Goal: Task Accomplishment & Management: Use online tool/utility

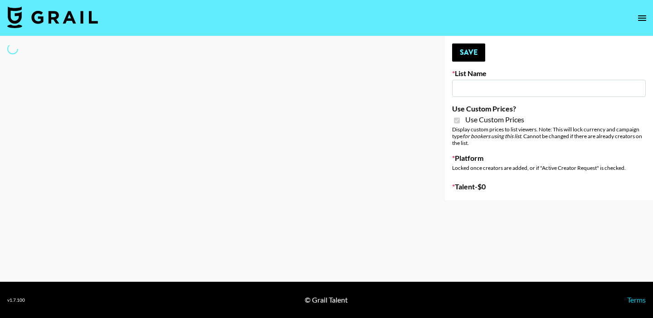
select select "Brand"
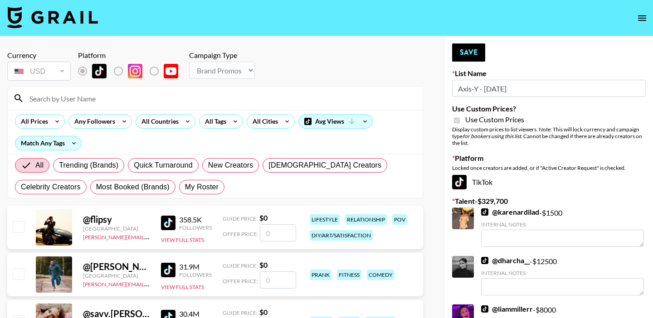
type input "Axis-Y - [DATE]"
checkbox input "true"
click at [279, 98] on input at bounding box center [220, 98] width 393 height 15
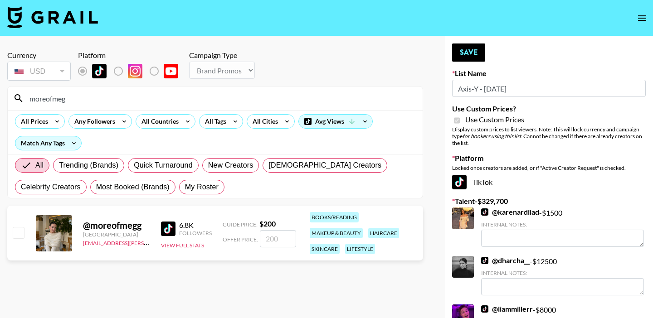
type input "moreofmeg"
click at [19, 227] on input "checkbox" at bounding box center [18, 232] width 11 height 11
checkbox input "true"
type input "200"
click at [471, 54] on button "Save" at bounding box center [468, 53] width 33 height 18
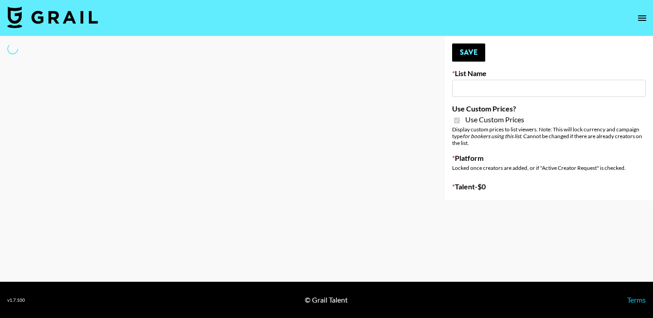
select select "Brand"
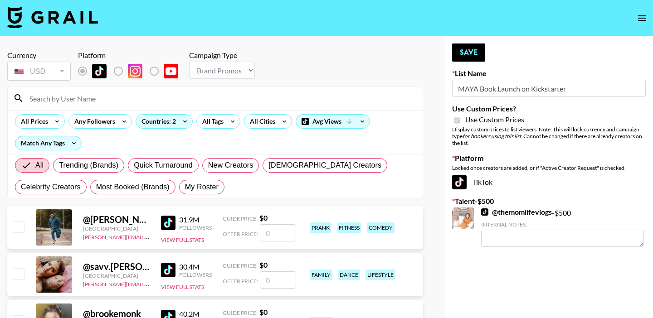
type input "MAYA Book Launch on Kickstarter"
checkbox input "true"
click at [140, 98] on input at bounding box center [220, 98] width 393 height 15
